Goal: Check status: Check status

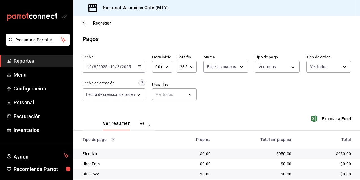
scroll to position [29, 0]
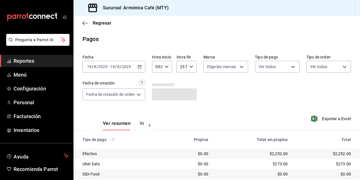
click at [141, 63] on div "2025-08-19 19 / 8 / 2025 - 2025-08-19 19 / 8 / 2025" at bounding box center [114, 67] width 63 height 12
click at [141, 65] on icon "button" at bounding box center [140, 67] width 4 height 4
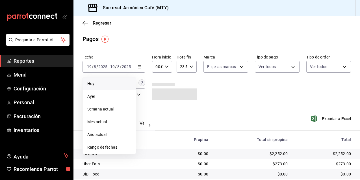
click at [111, 85] on span "Hoy" at bounding box center [109, 84] width 44 height 6
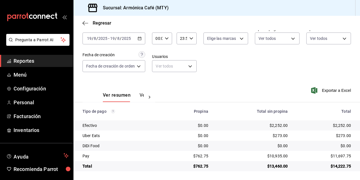
scroll to position [29, 0]
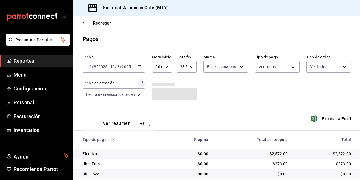
scroll to position [29, 0]
click at [170, 65] on div "00:00 Hora inicio" at bounding box center [162, 67] width 20 height 12
click at [167, 65] on div at bounding box center [180, 90] width 360 height 180
click at [167, 65] on icon "button" at bounding box center [167, 67] width 4 height 4
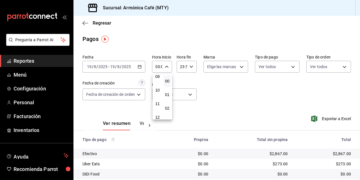
scroll to position [170, 0]
click at [158, 100] on span "14" at bounding box center [157, 101] width 1 height 5
click at [230, 93] on div at bounding box center [180, 90] width 360 height 180
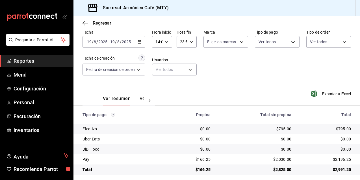
scroll to position [29, 0]
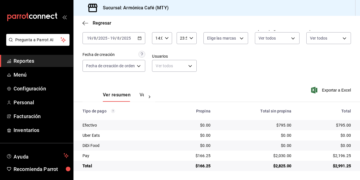
click at [170, 42] on div "14:00 Hora inicio" at bounding box center [162, 38] width 20 height 12
click at [168, 64] on span "30" at bounding box center [167, 64] width 1 height 5
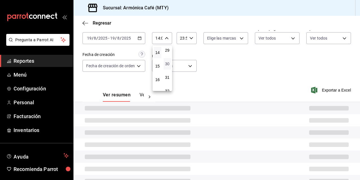
type input "14:30"
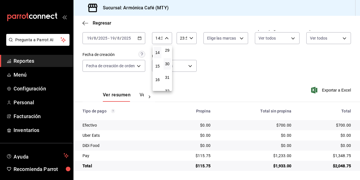
click at [258, 66] on div at bounding box center [180, 90] width 360 height 180
